Goal: Task Accomplishment & Management: Complete application form

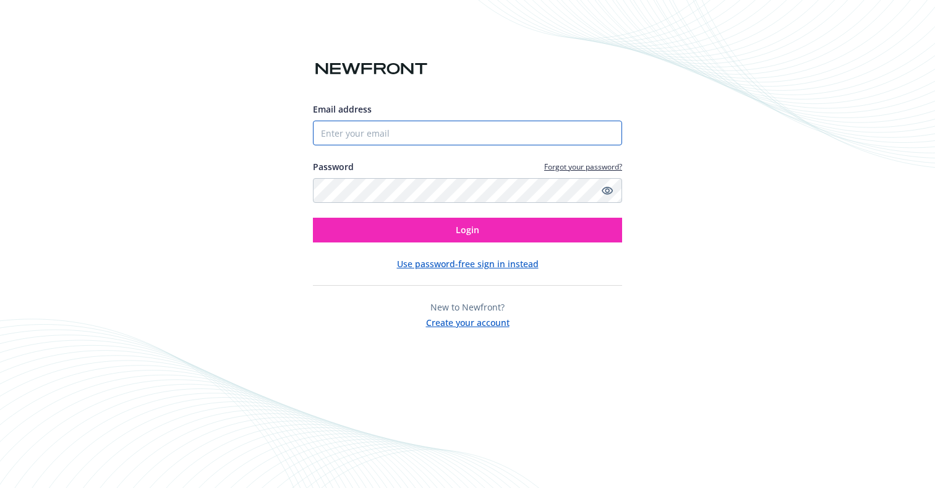
click at [450, 136] on input "Email address" at bounding box center [467, 133] width 309 height 25
type input "[PERSON_NAME][EMAIL_ADDRESS][PERSON_NAME][DOMAIN_NAME]"
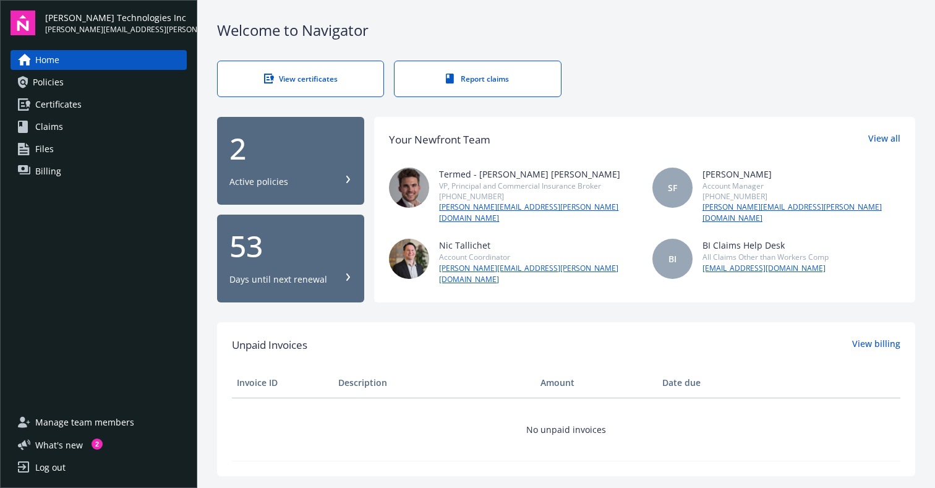
click at [286, 85] on link "View certificates" at bounding box center [300, 79] width 167 height 36
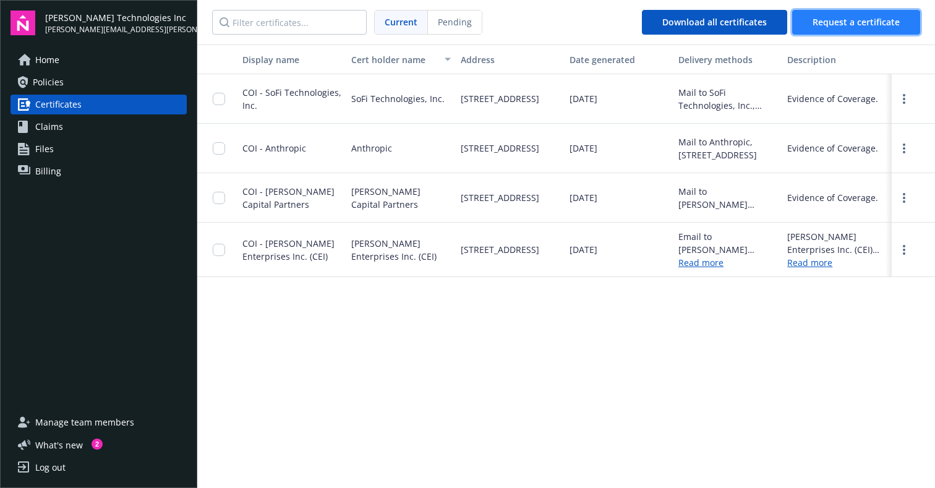
click at [825, 22] on span "Request a certificate" at bounding box center [855, 22] width 87 height 12
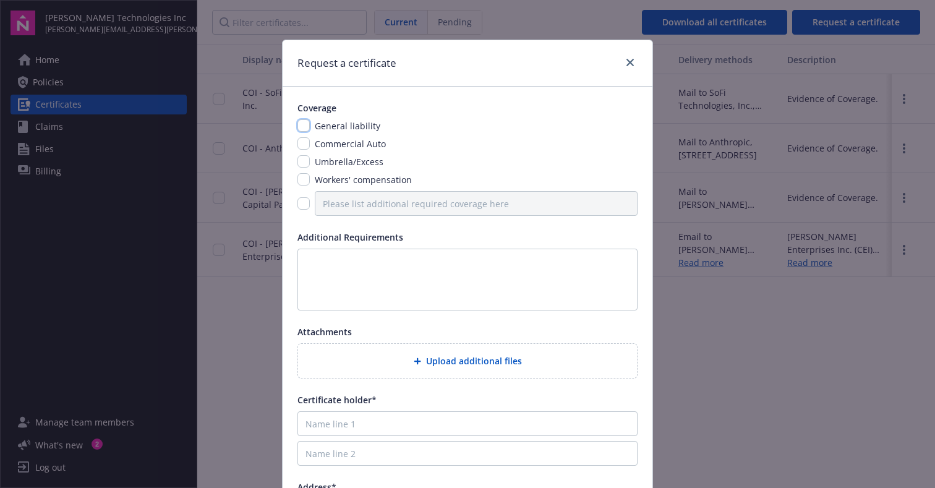
click at [304, 124] on input "checkbox" at bounding box center [303, 125] width 12 height 12
checkbox input "true"
click at [305, 176] on input "checkbox" at bounding box center [303, 179] width 12 height 12
checkbox input "true"
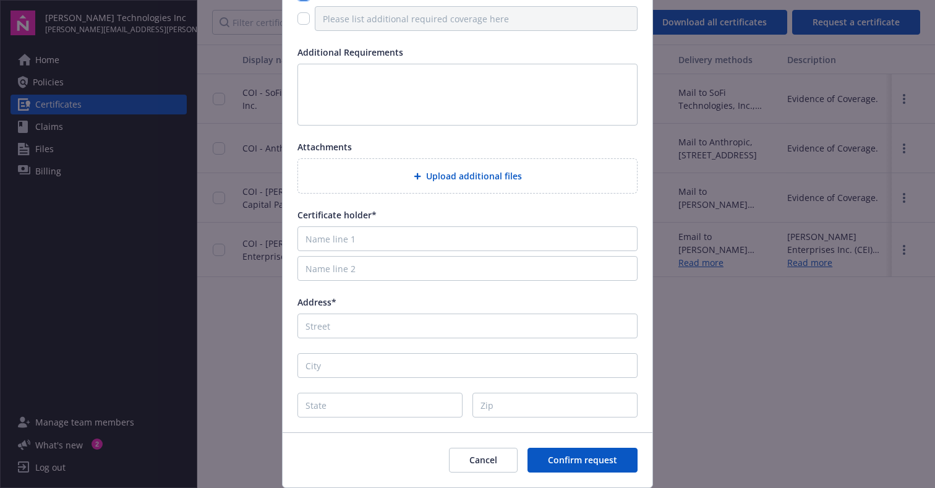
scroll to position [219, 0]
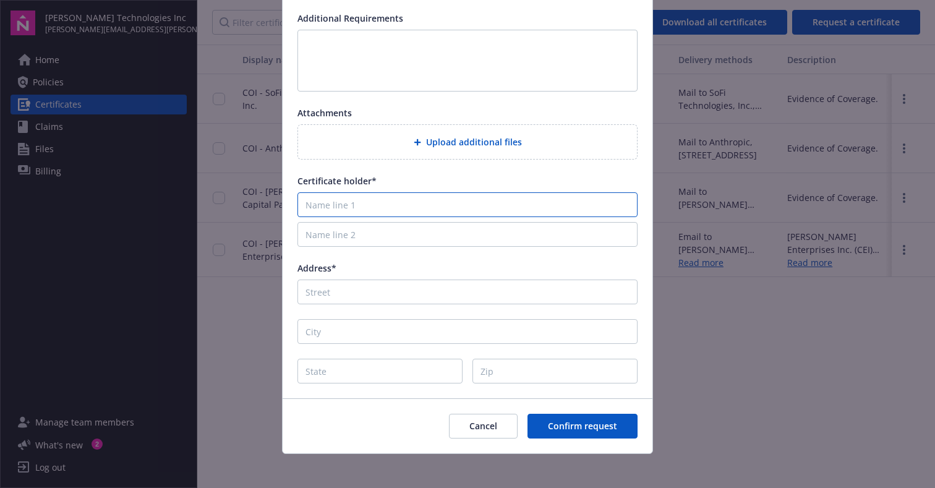
click at [322, 216] on input "Name line 1" at bounding box center [467, 204] width 340 height 25
type input "[PERSON_NAME] Technologies Inc."
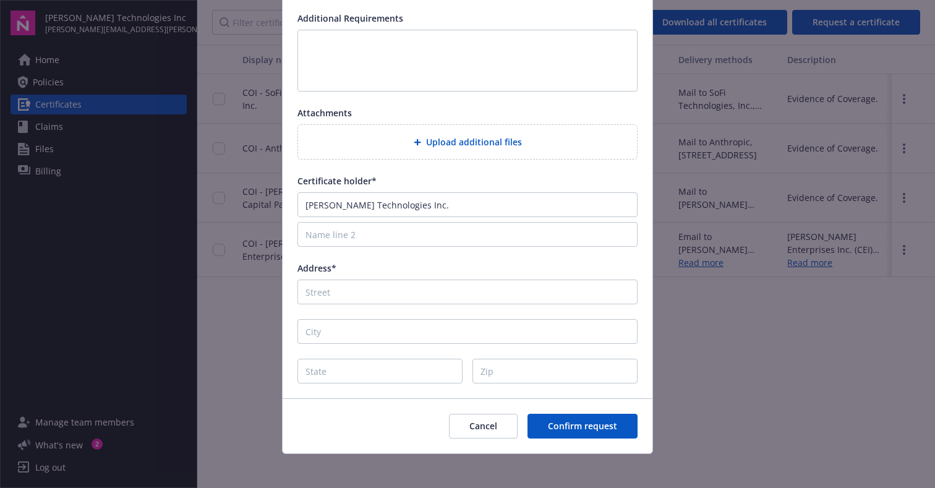
click at [437, 174] on div "Coverage General liability Commercial Auto Umbrella/Excess Workers' compensatio…" at bounding box center [468, 133] width 370 height 530
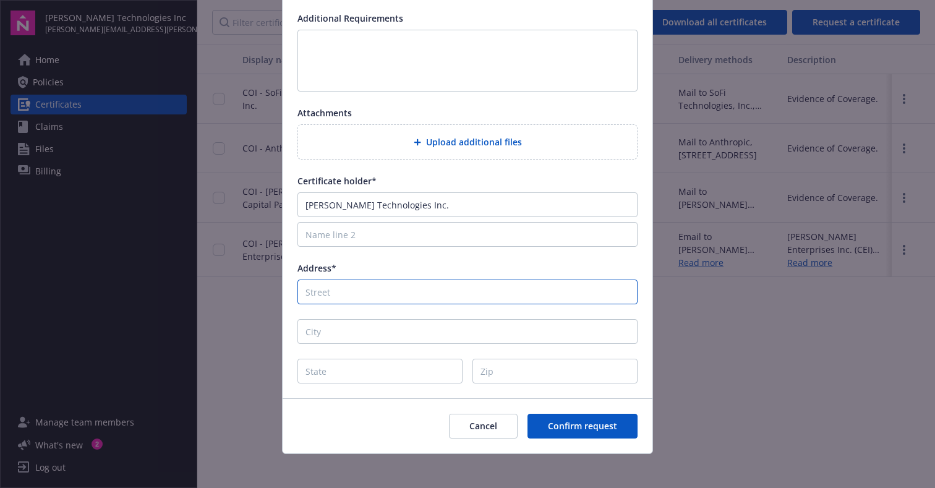
click at [388, 292] on input "Address*" at bounding box center [467, 291] width 340 height 25
type input "[STREET_ADDRESS]"
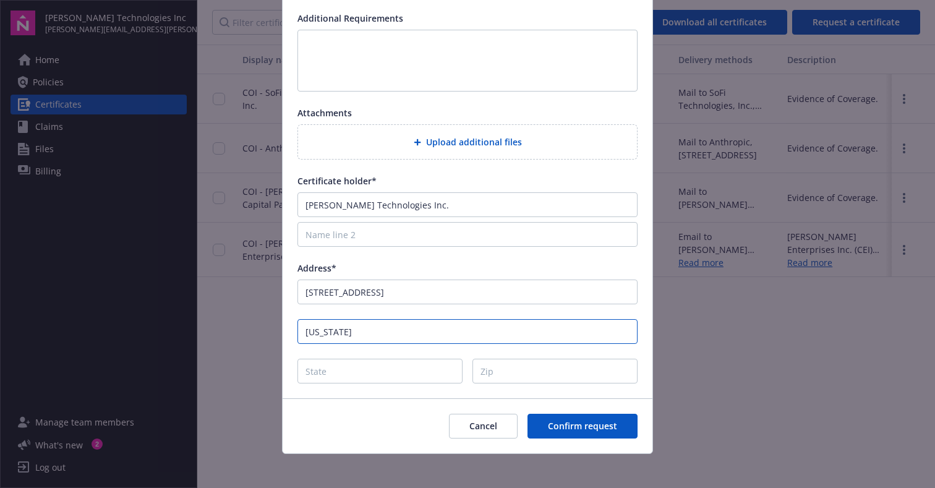
type input "[US_STATE]"
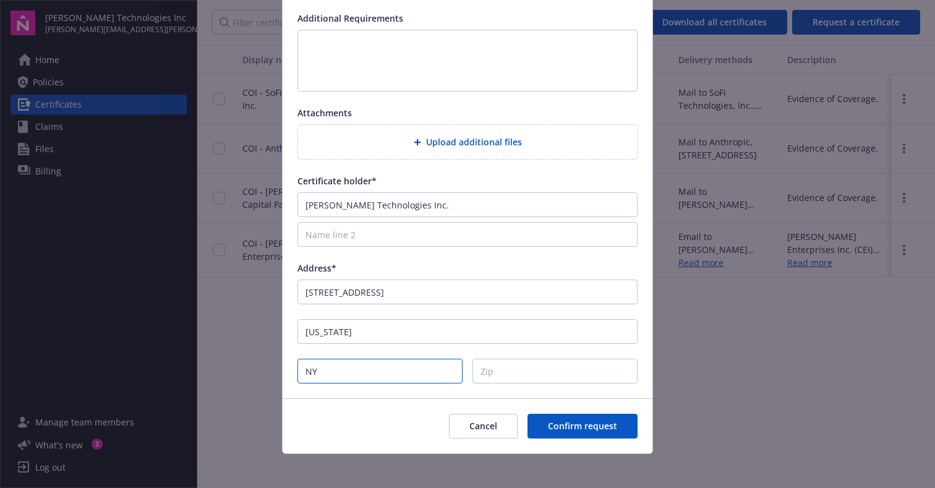
type input "NY"
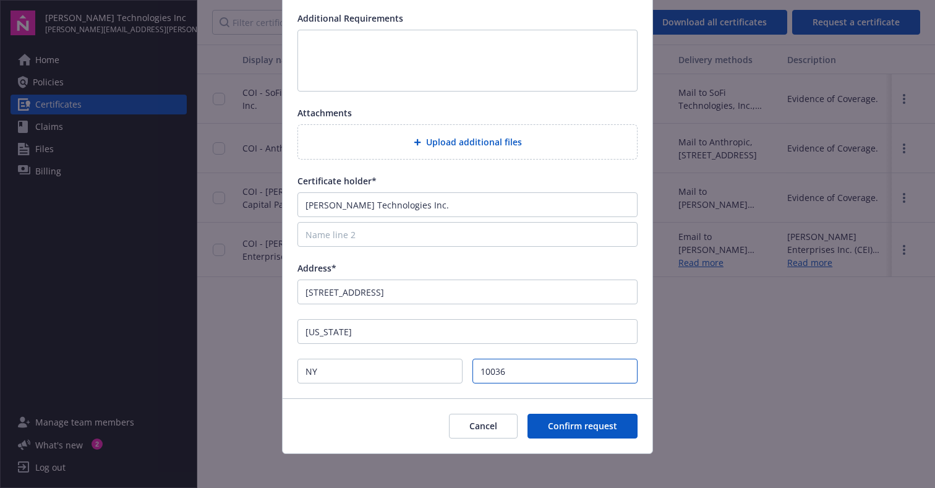
type input "10036"
click at [338, 419] on div "Cancel Confirm request" at bounding box center [468, 425] width 370 height 55
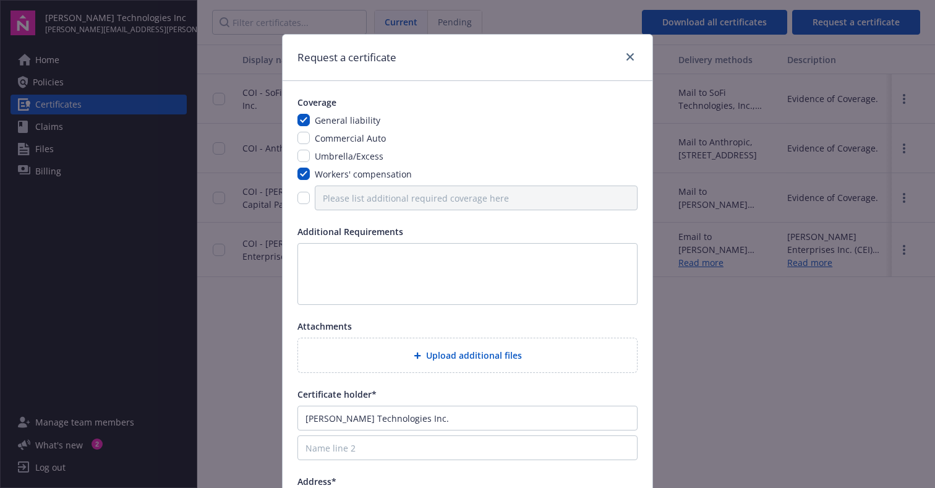
scroll to position [0, 0]
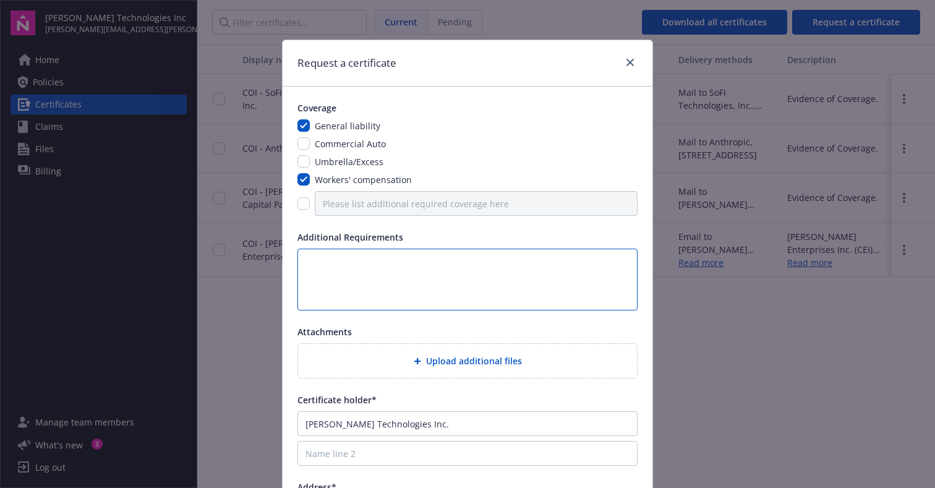
click at [368, 282] on textarea at bounding box center [467, 280] width 340 height 62
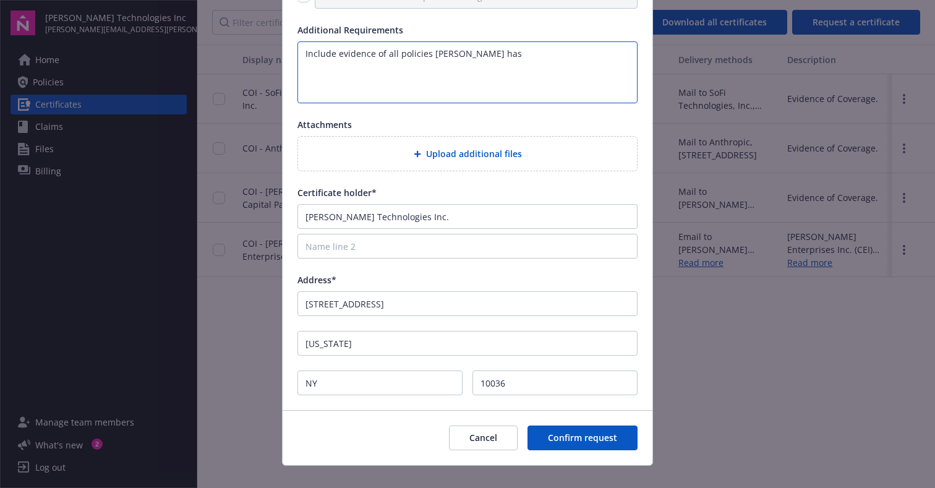
scroll to position [224, 0]
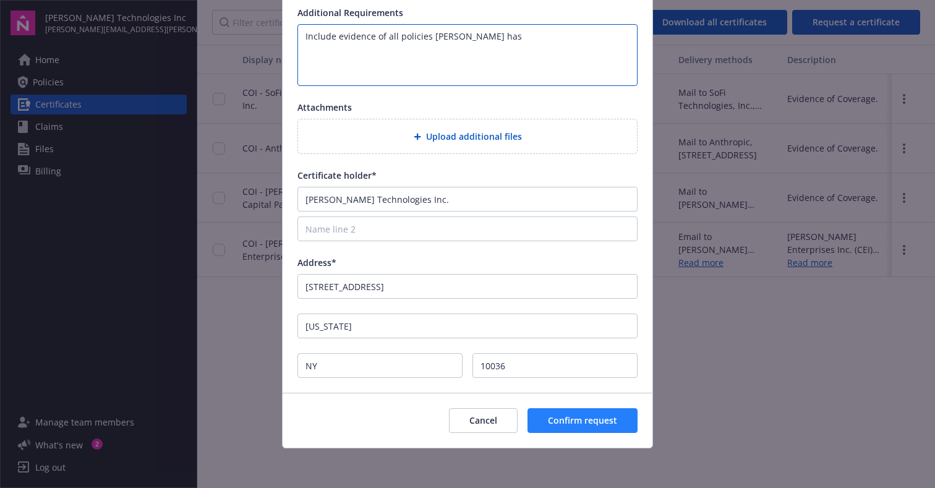
type textarea "Include evidence of all policies [PERSON_NAME] has"
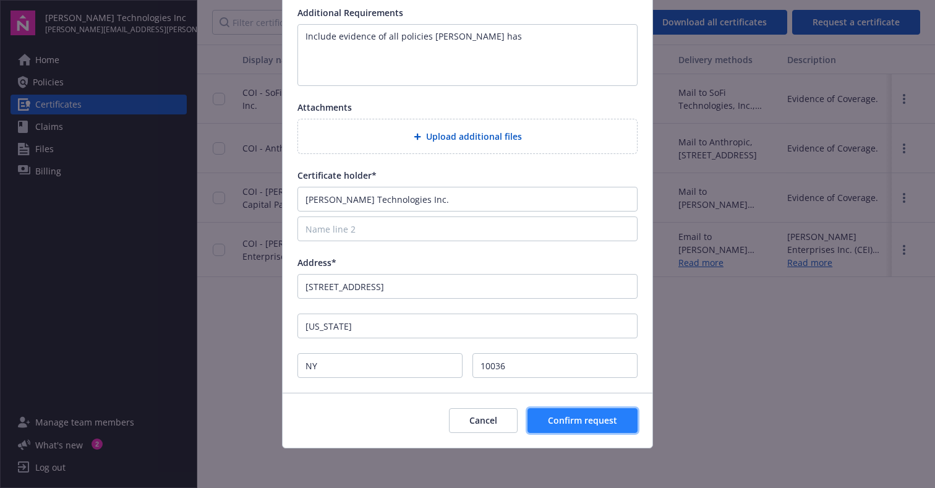
click at [559, 420] on span "Confirm request" at bounding box center [582, 420] width 69 height 12
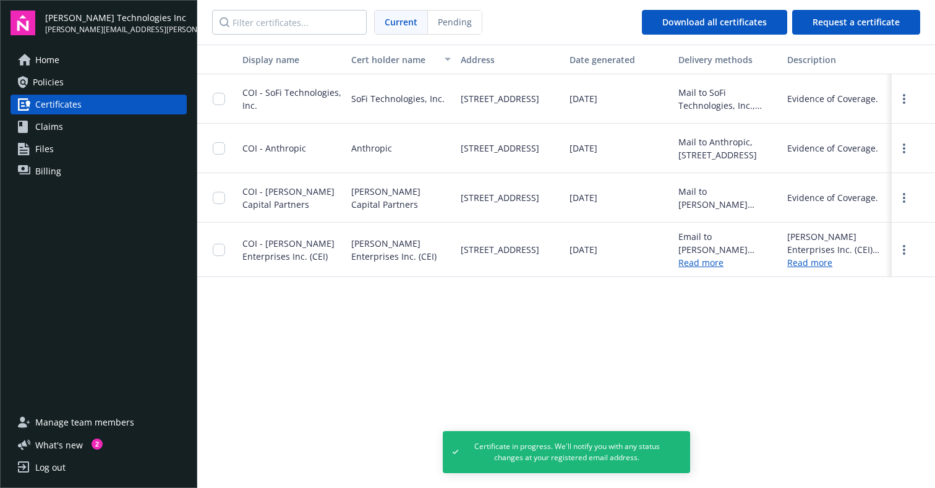
click at [62, 84] on span "Policies" at bounding box center [48, 82] width 31 height 20
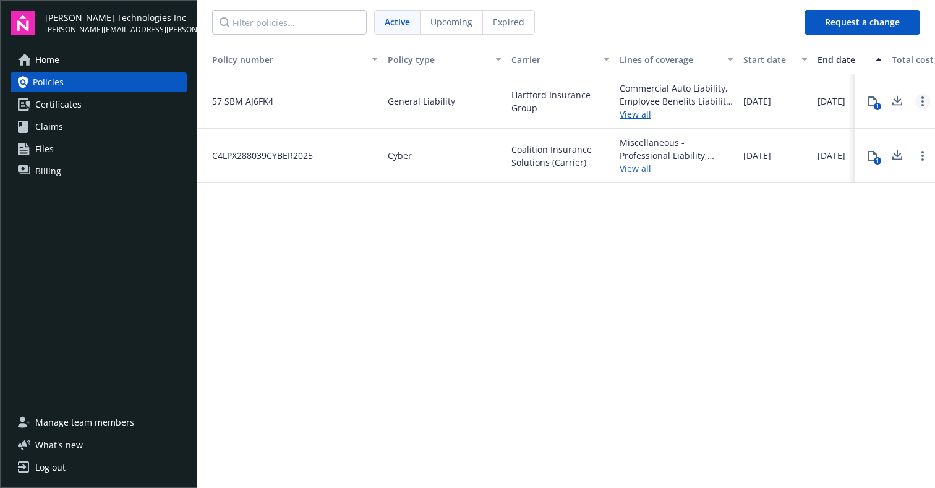
click at [925, 98] on link "Open options" at bounding box center [922, 101] width 15 height 15
click at [858, 281] on div "Policy number Policy type Carrier Lines of coverage Start date End date Total c…" at bounding box center [566, 265] width 738 height 441
click at [872, 101] on icon at bounding box center [872, 101] width 10 height 10
